Goal: Information Seeking & Learning: Learn about a topic

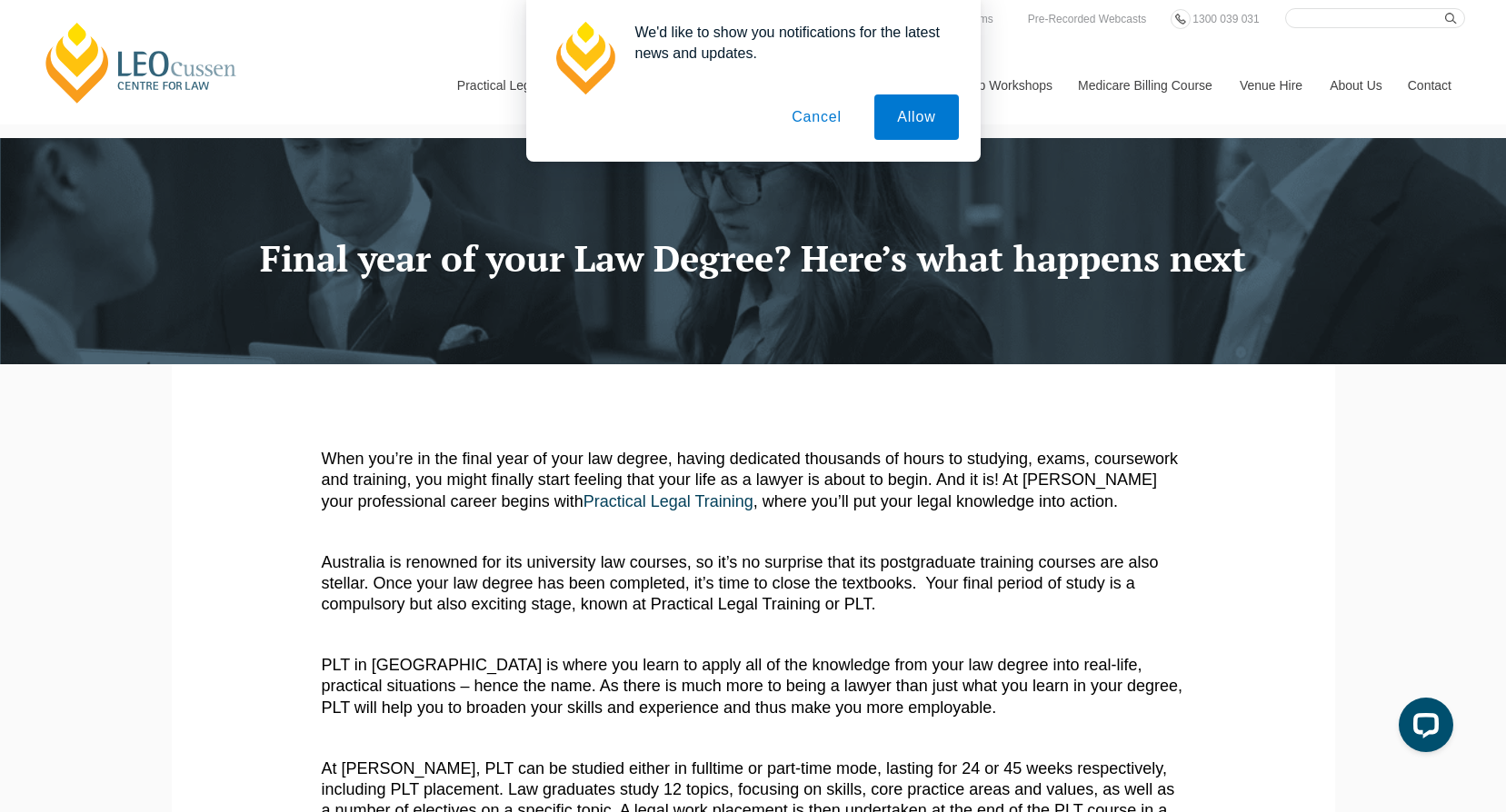
click at [832, 121] on button "Cancel" at bounding box center [817, 117] width 96 height 45
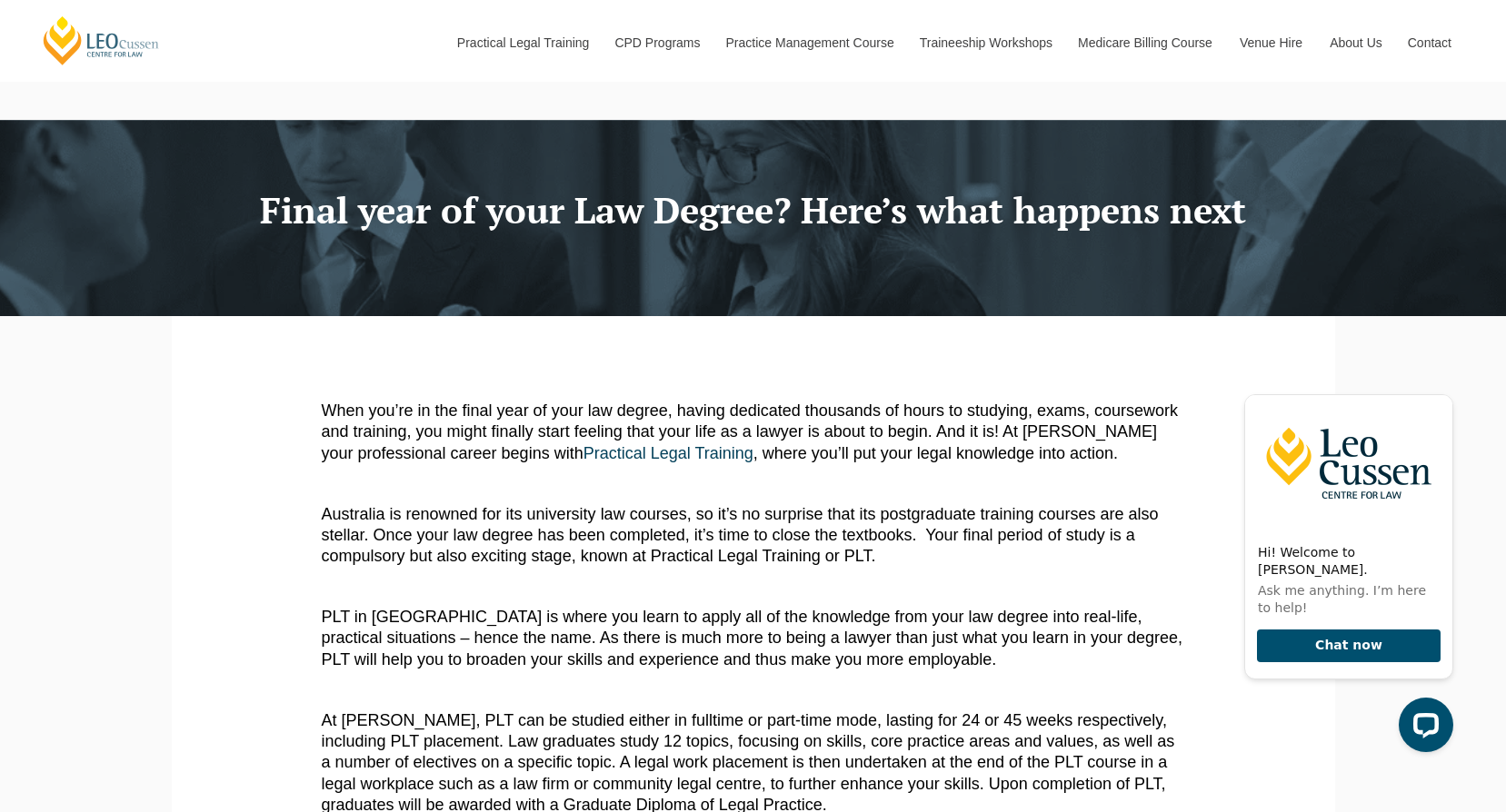
scroll to position [91, 0]
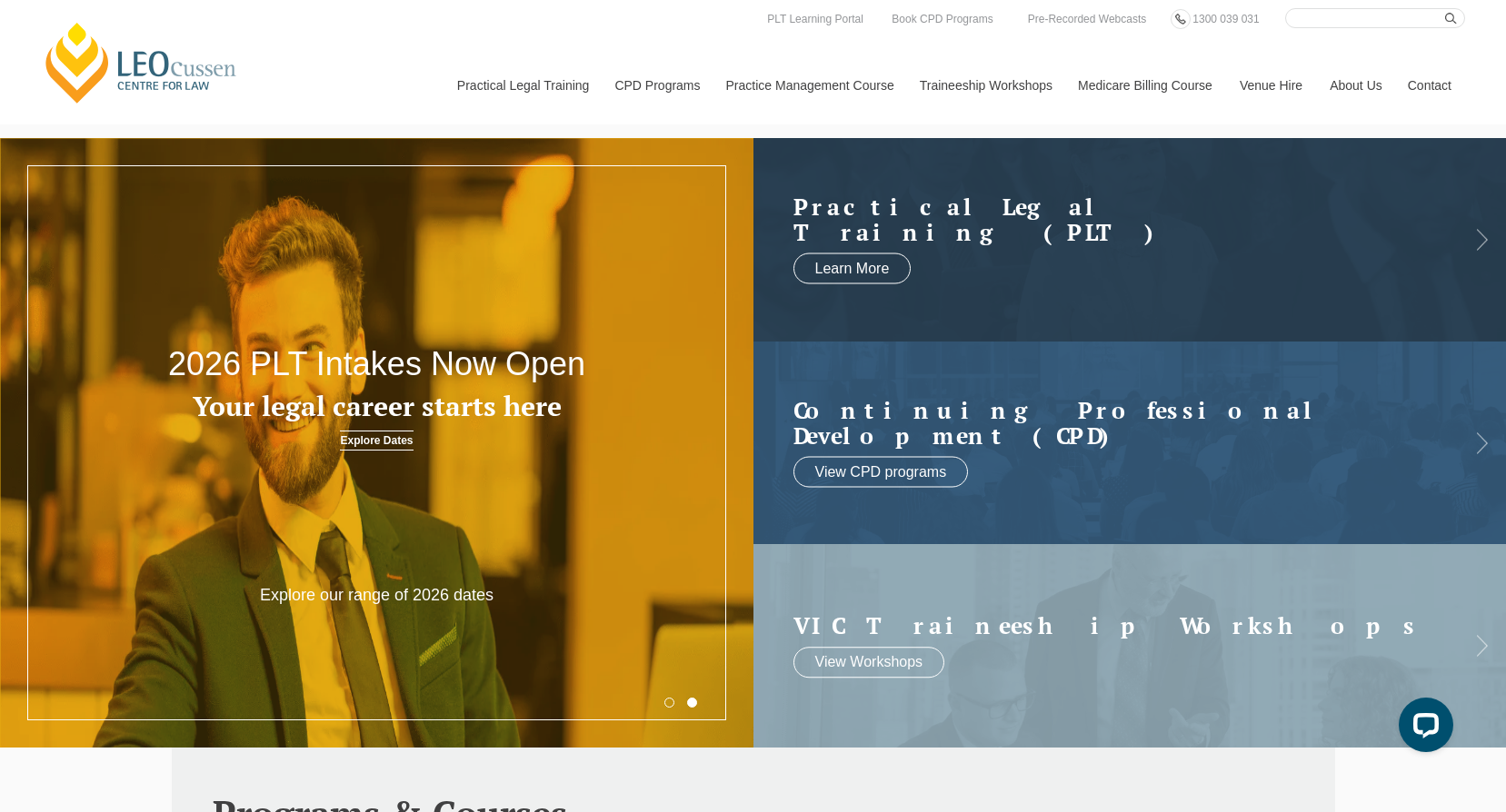
click at [354, 438] on link "Explore Dates" at bounding box center [376, 441] width 73 height 20
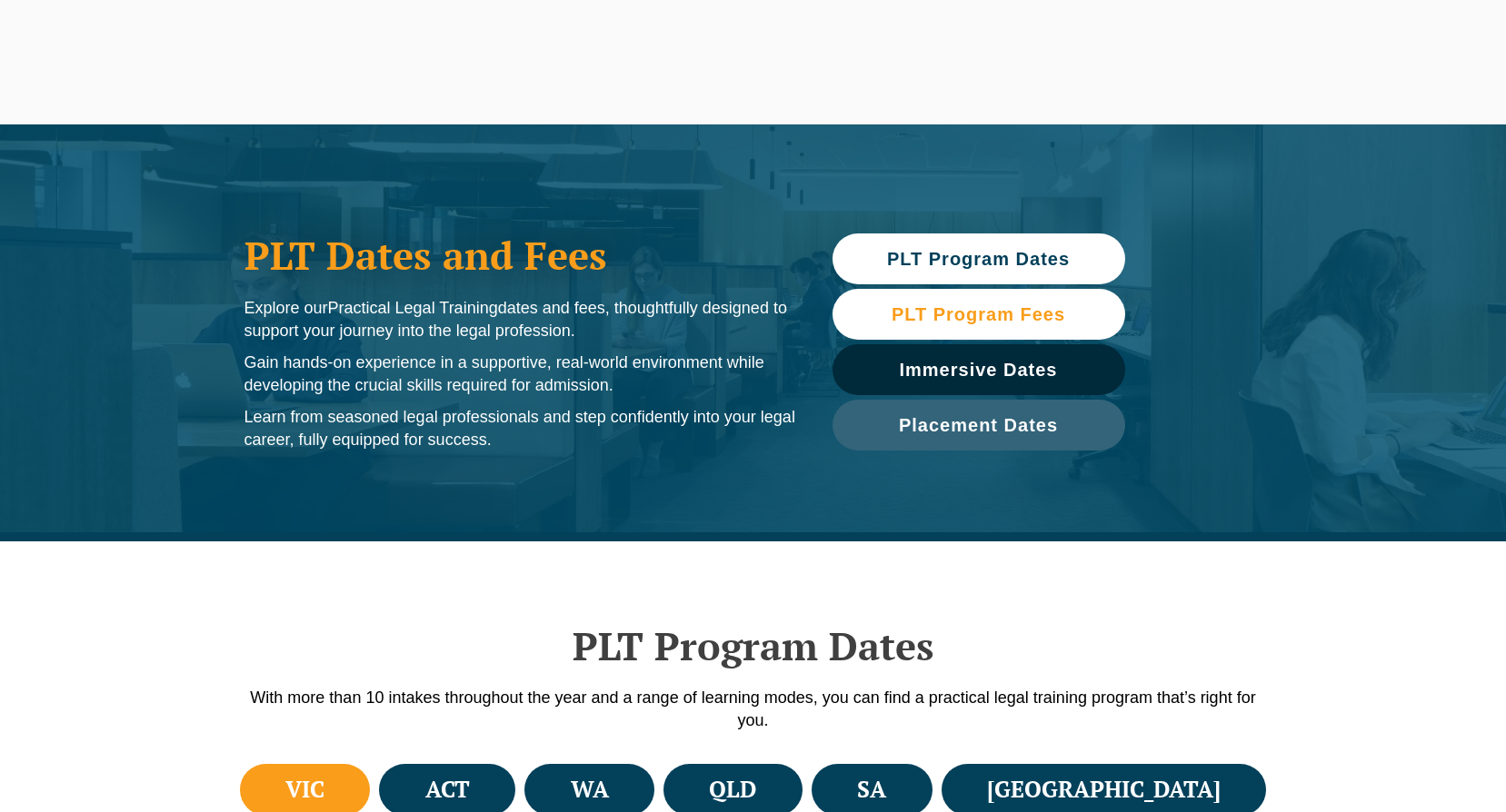
click at [1035, 307] on span "PLT Program Fees" at bounding box center [978, 314] width 174 height 18
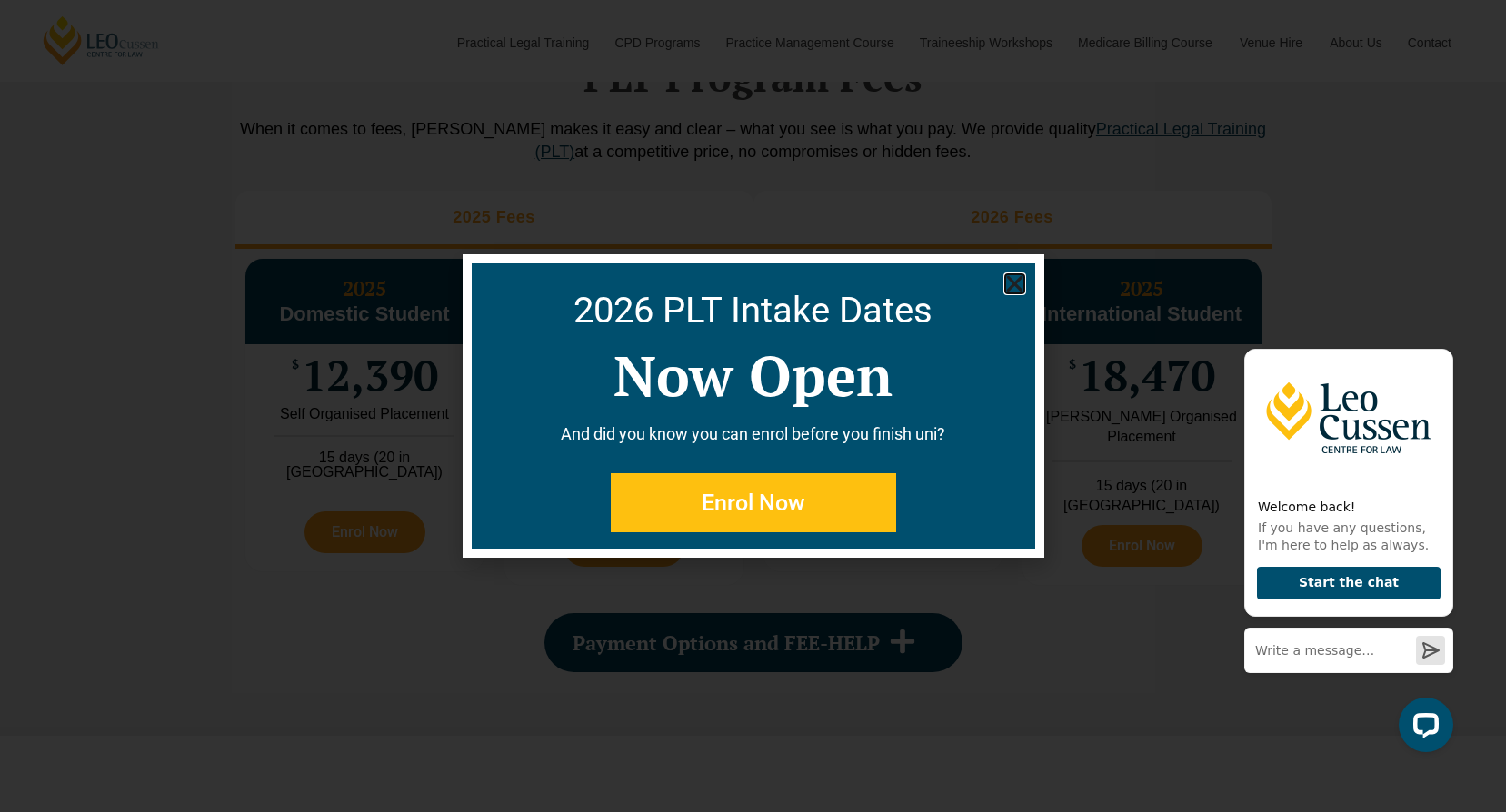
drag, startPoint x: 1021, startPoint y: 288, endPoint x: 987, endPoint y: 284, distance: 34.2
click at [1018, 286] on icon "Close" at bounding box center [1014, 284] width 23 height 23
